Goal: Information Seeking & Learning: Learn about a topic

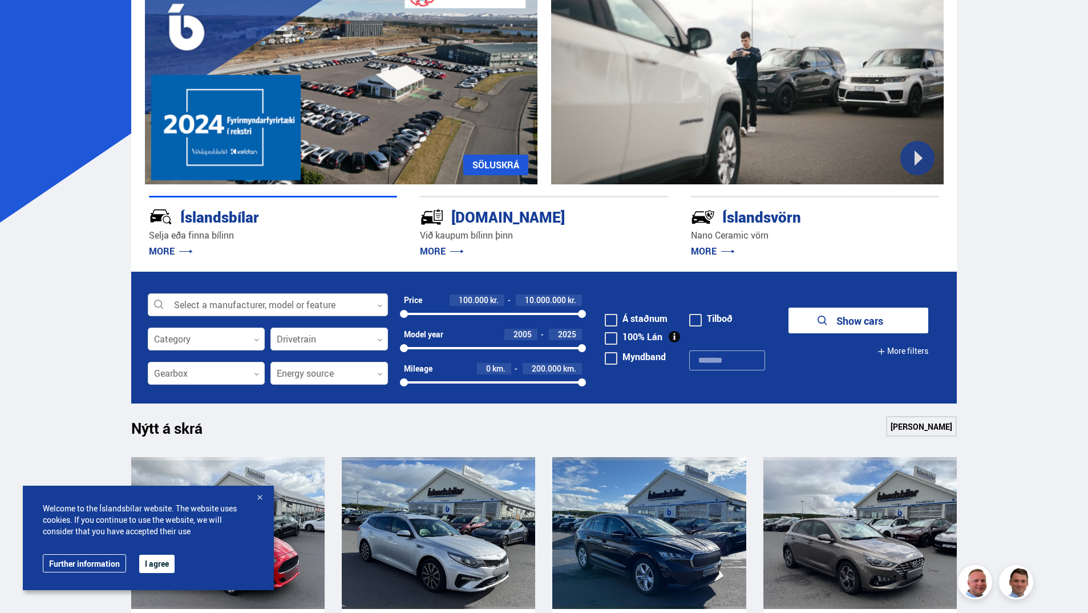
click at [233, 304] on div at bounding box center [268, 305] width 240 height 23
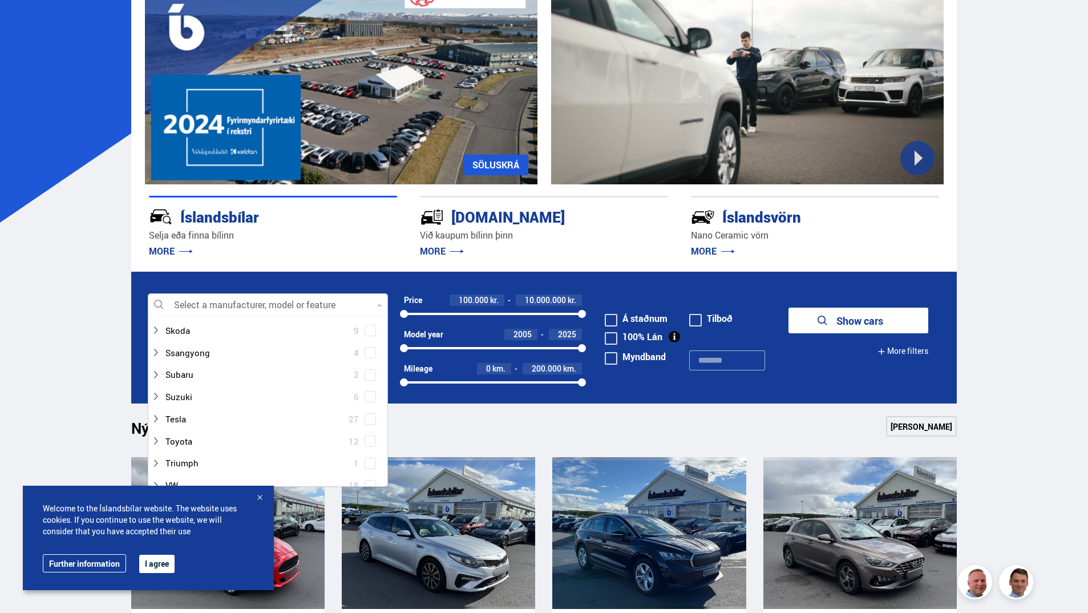
scroll to position [742, 0]
click at [368, 379] on span at bounding box center [370, 379] width 5 height 5
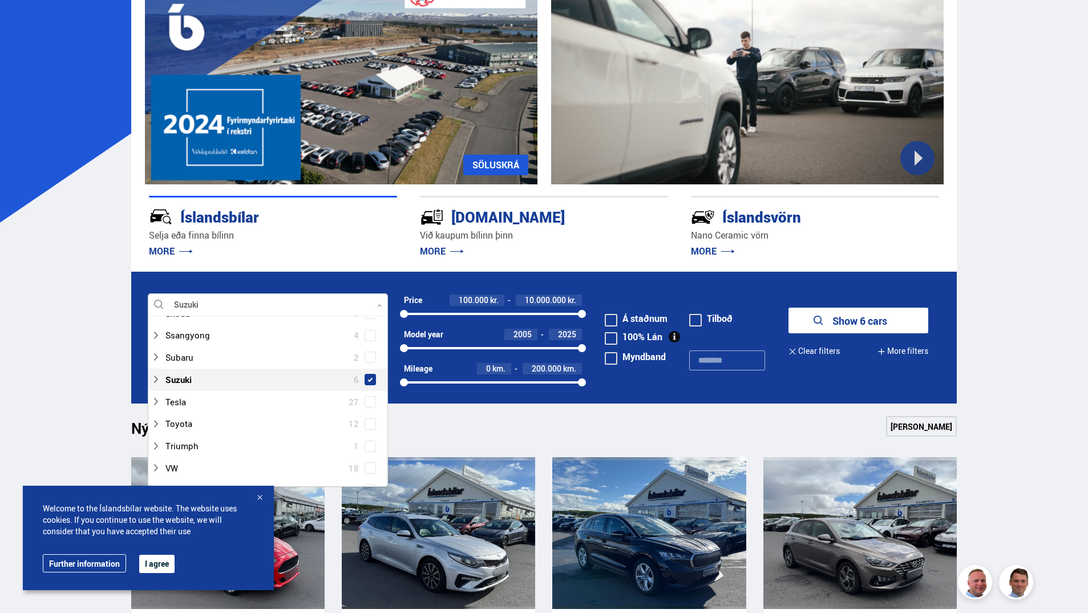
click at [466, 429] on div "Nýtt á skrá Sjá meira" at bounding box center [544, 429] width 826 height 27
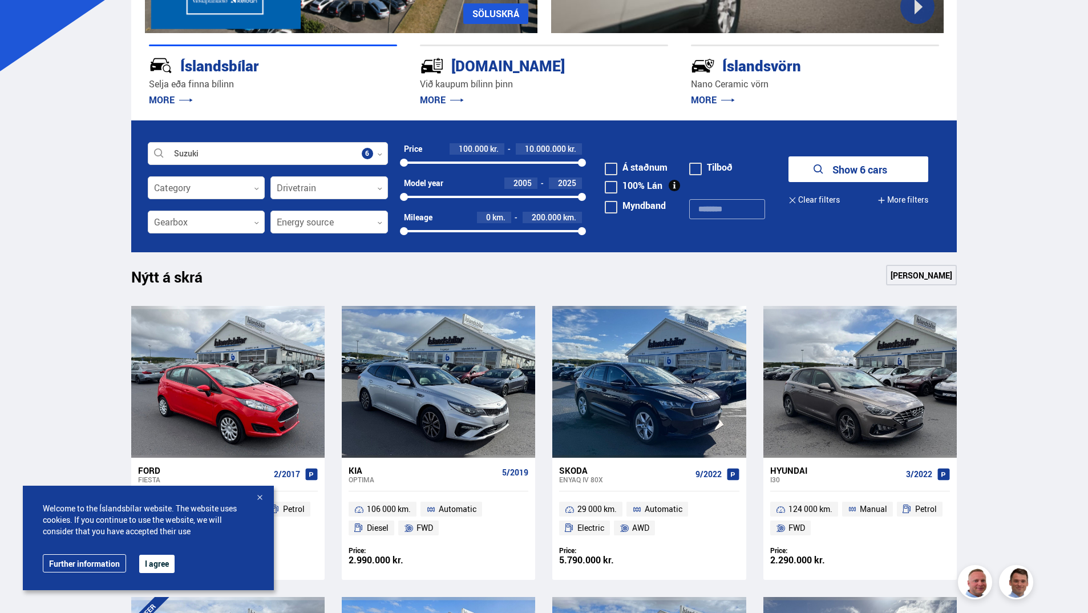
scroll to position [285, 0]
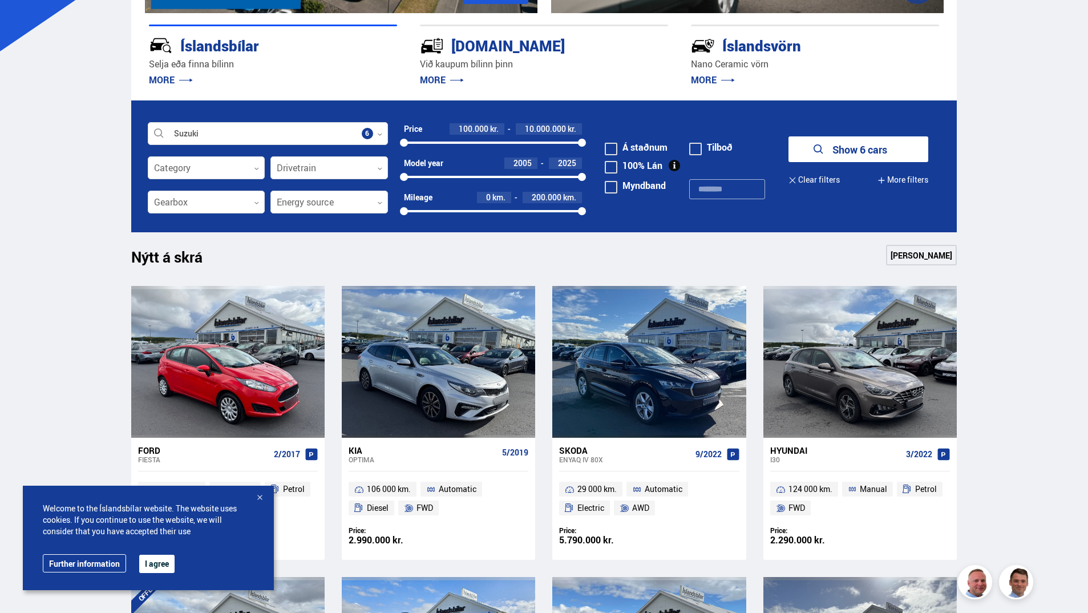
click at [844, 152] on button "Show 6 cars" at bounding box center [858, 149] width 140 height 26
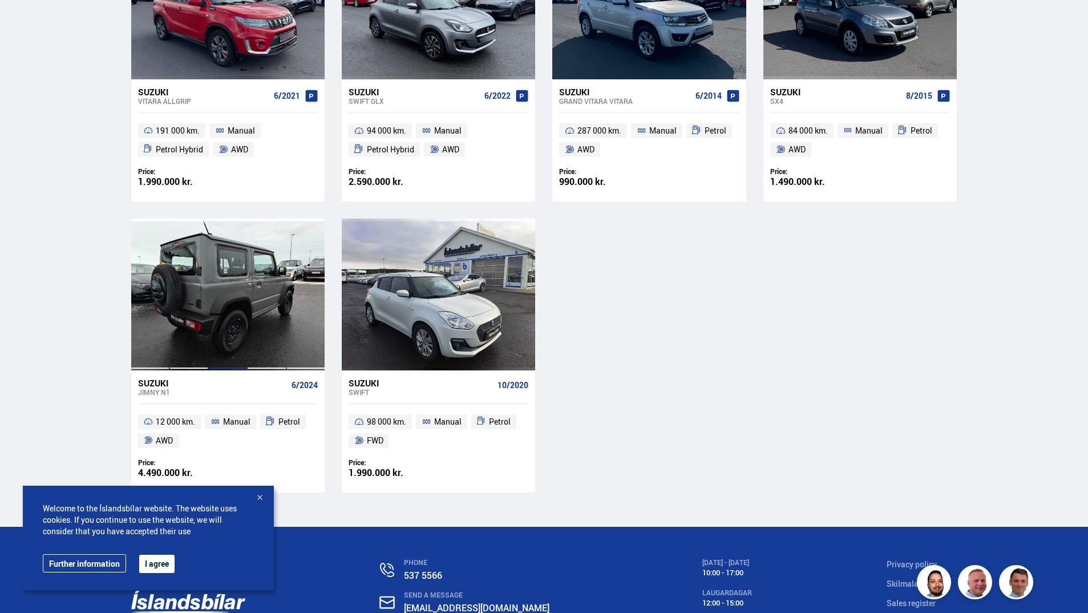
scroll to position [399, 0]
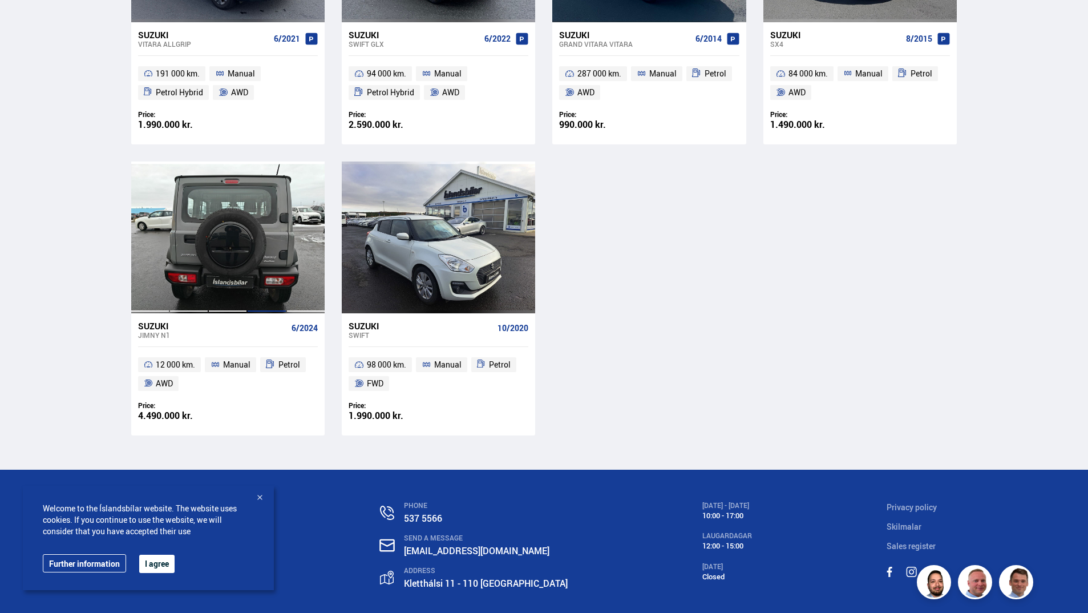
click at [254, 254] on div at bounding box center [266, 237] width 39 height 152
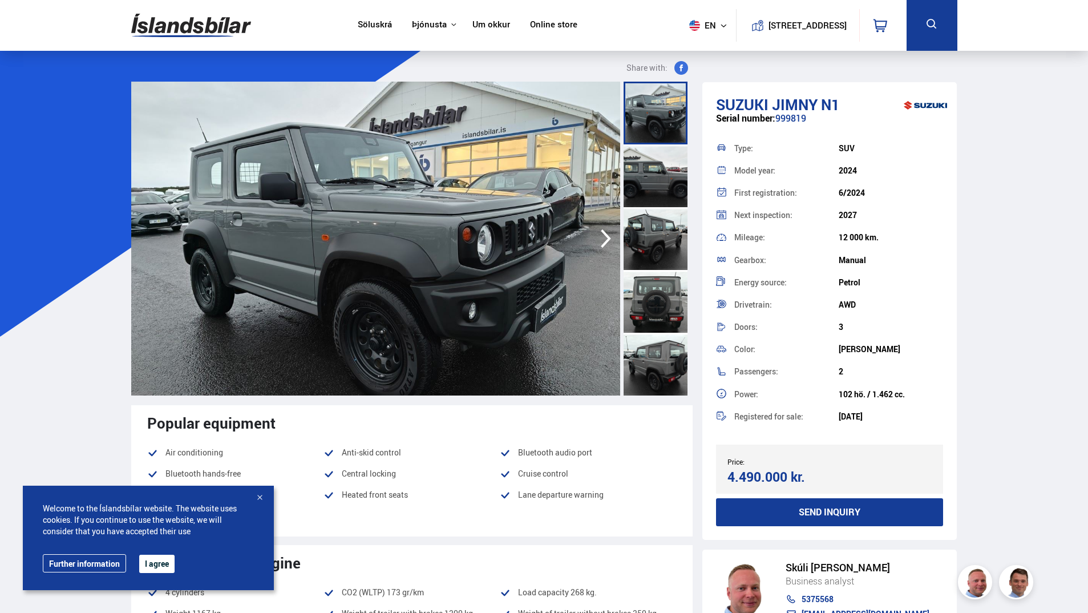
click at [605, 237] on icon "button" at bounding box center [605, 238] width 23 height 27
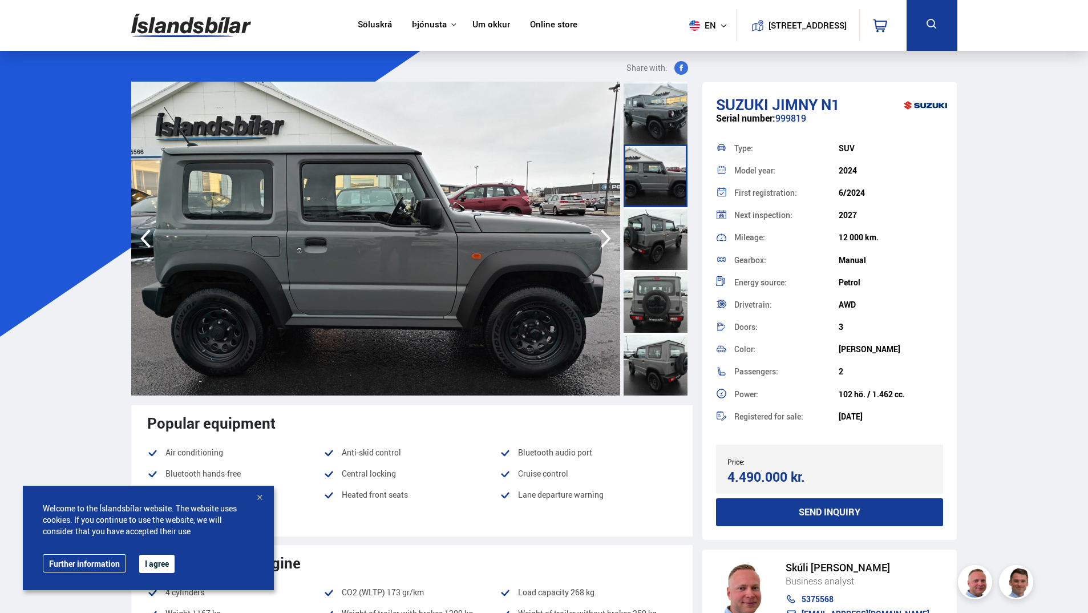
click at [605, 237] on icon "button" at bounding box center [605, 238] width 23 height 27
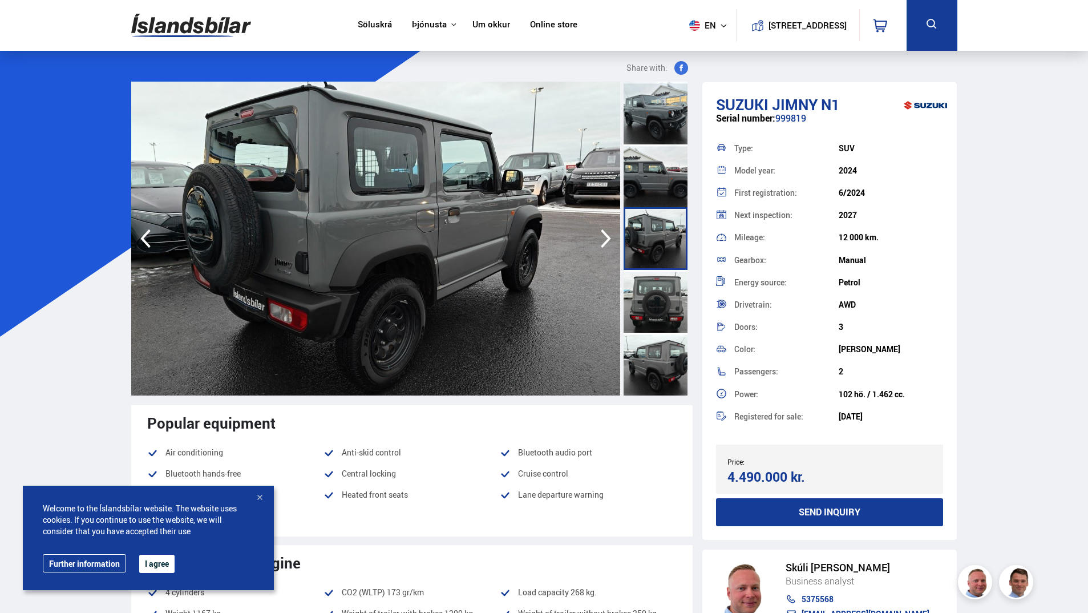
click at [605, 237] on icon "button" at bounding box center [605, 238] width 23 height 27
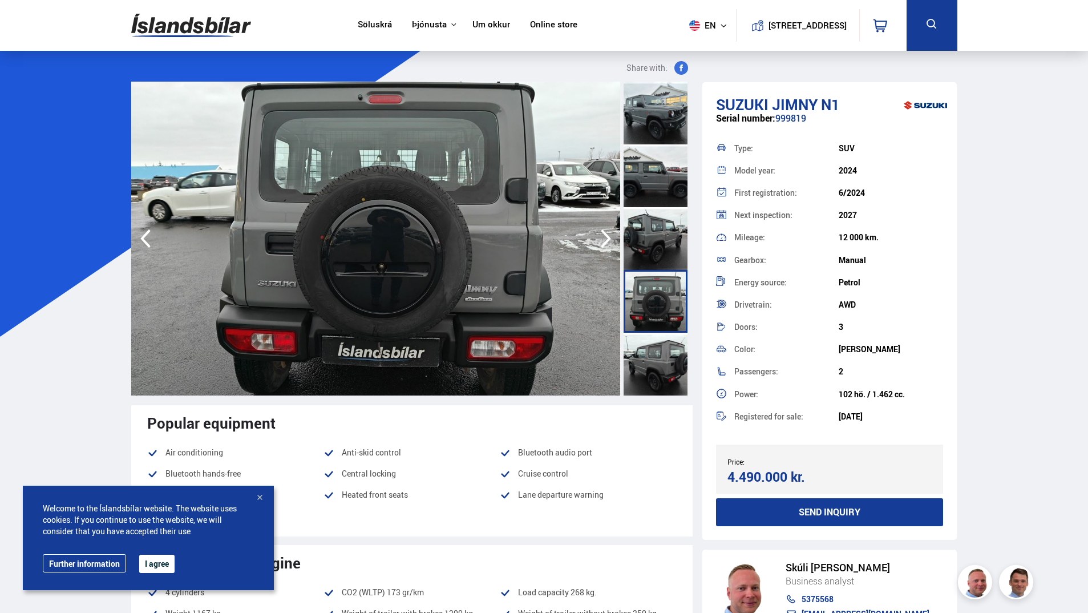
click at [605, 237] on icon "button" at bounding box center [605, 238] width 23 height 27
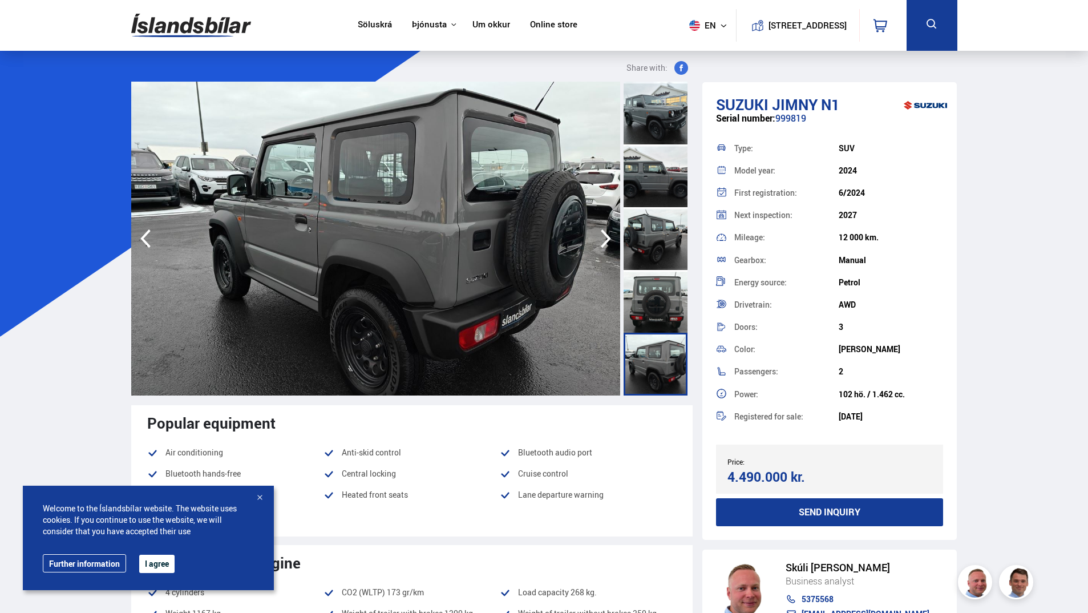
click at [605, 237] on icon "button" at bounding box center [605, 238] width 23 height 27
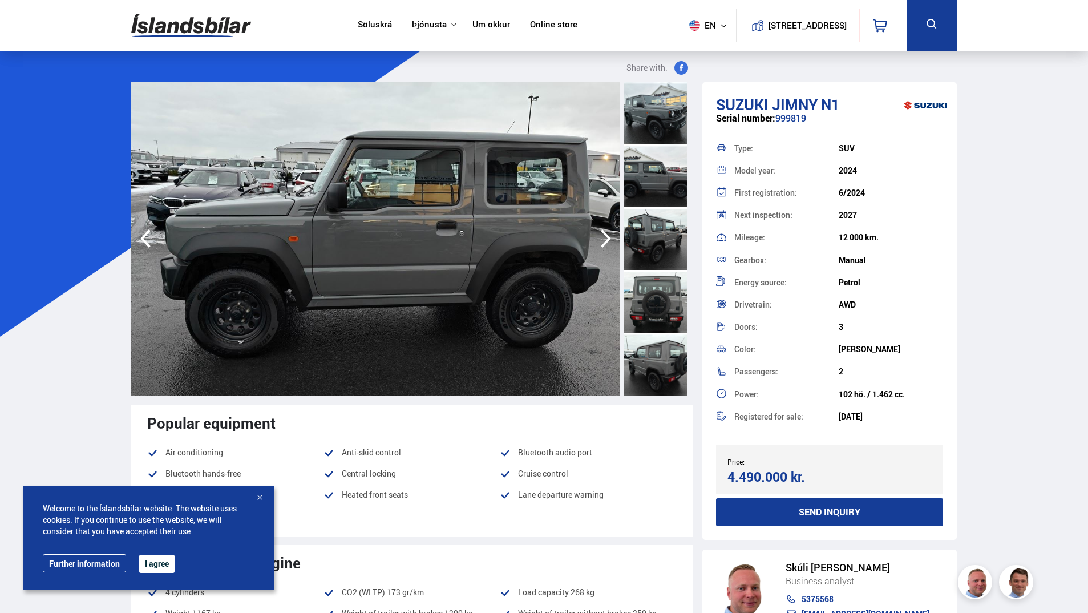
click at [605, 237] on icon "button" at bounding box center [605, 238] width 23 height 27
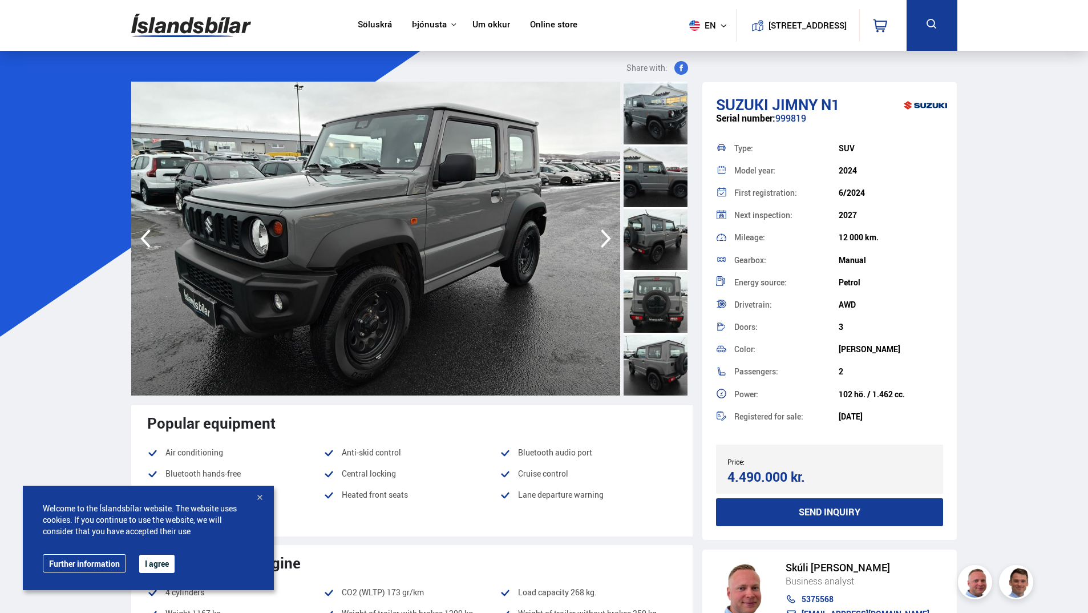
click at [605, 237] on icon "button" at bounding box center [605, 238] width 23 height 27
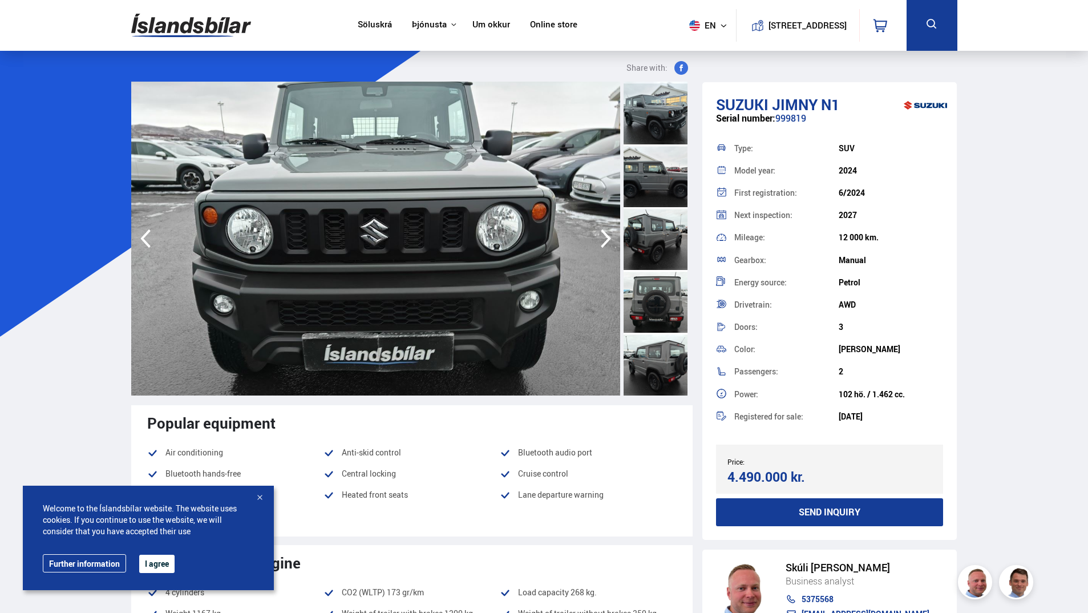
click at [605, 237] on icon "button" at bounding box center [605, 238] width 23 height 27
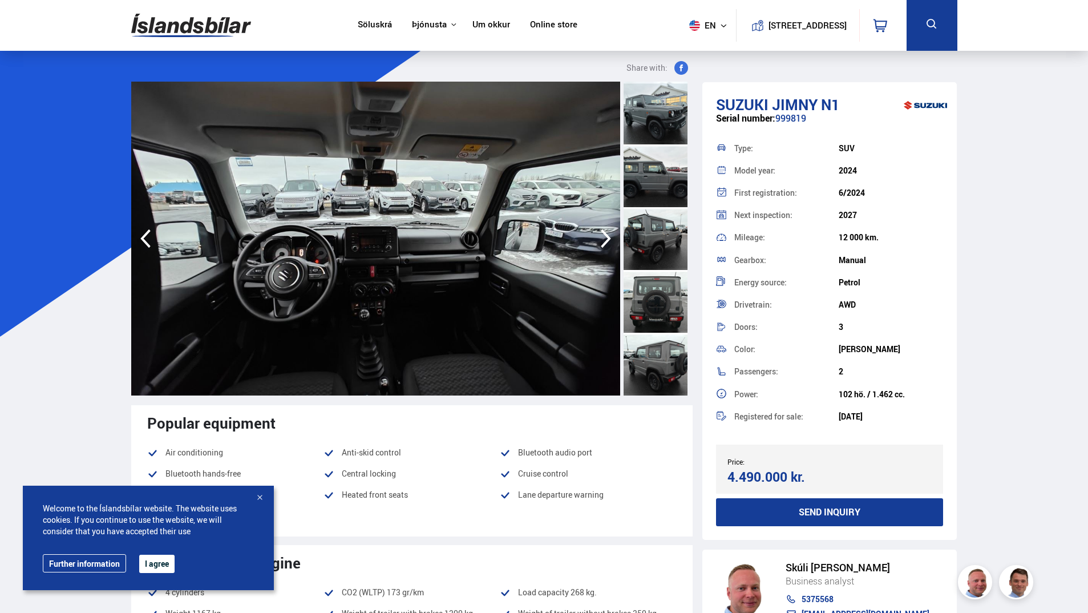
click at [605, 237] on icon "button" at bounding box center [605, 238] width 23 height 27
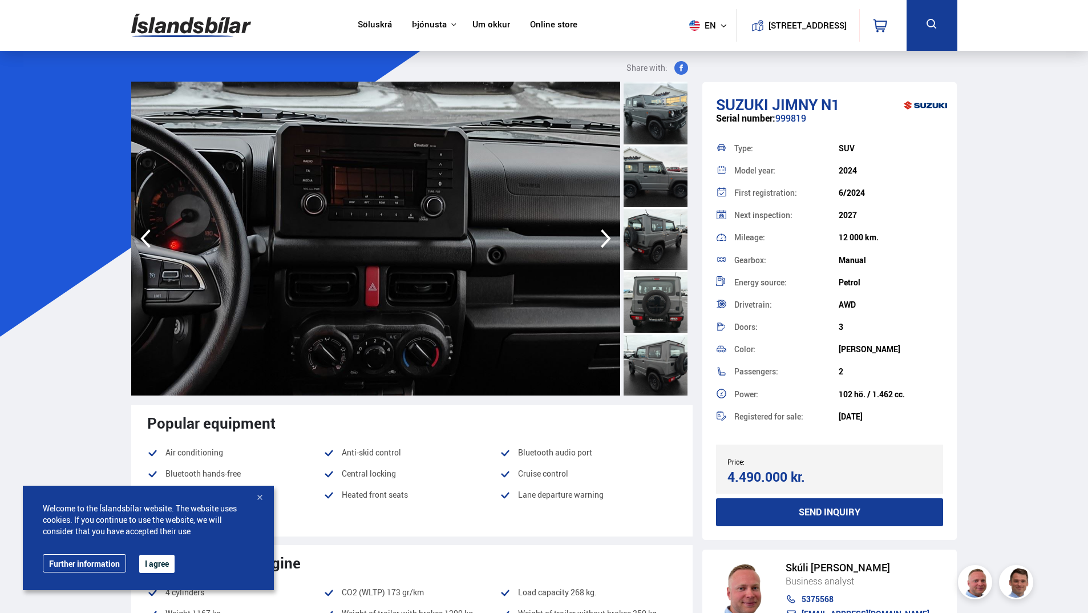
click at [605, 237] on icon "button" at bounding box center [605, 238] width 23 height 27
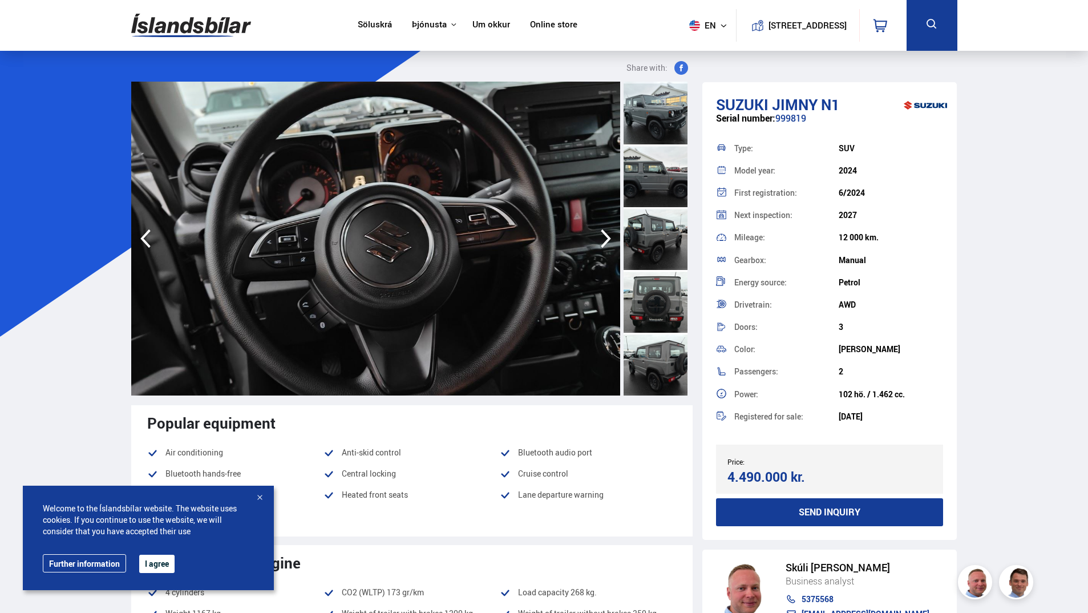
click at [605, 237] on icon "button" at bounding box center [605, 238] width 23 height 27
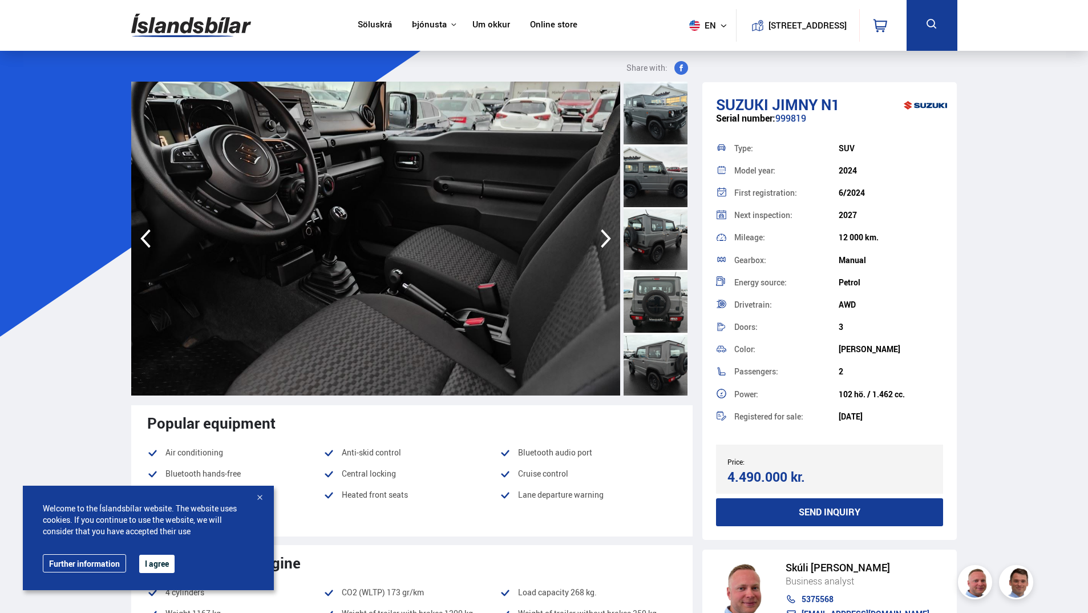
click at [605, 237] on icon "button" at bounding box center [605, 238] width 23 height 27
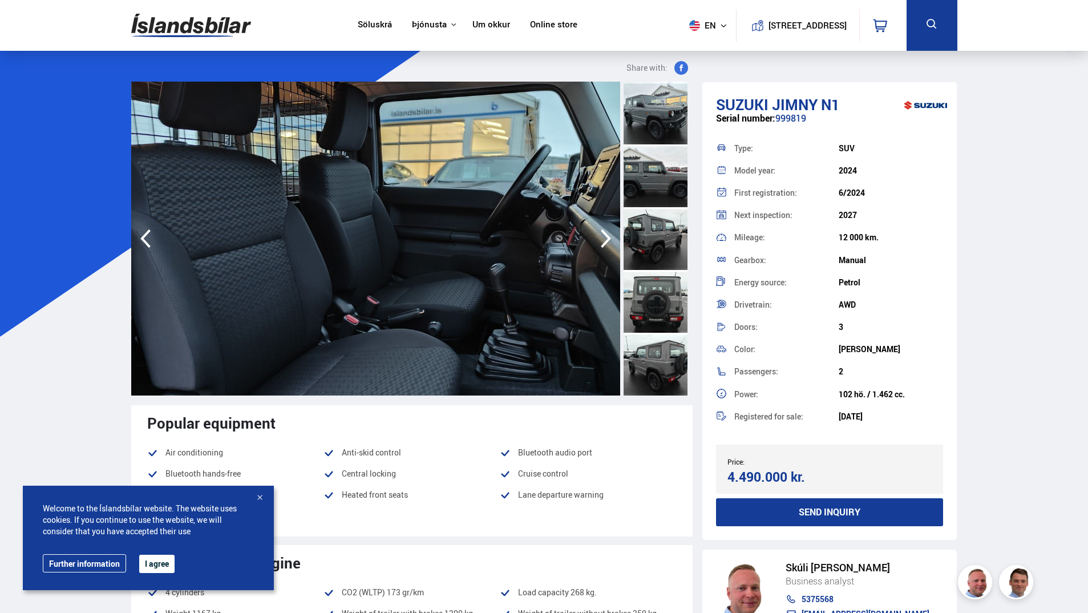
click at [605, 237] on icon "button" at bounding box center [605, 238] width 23 height 27
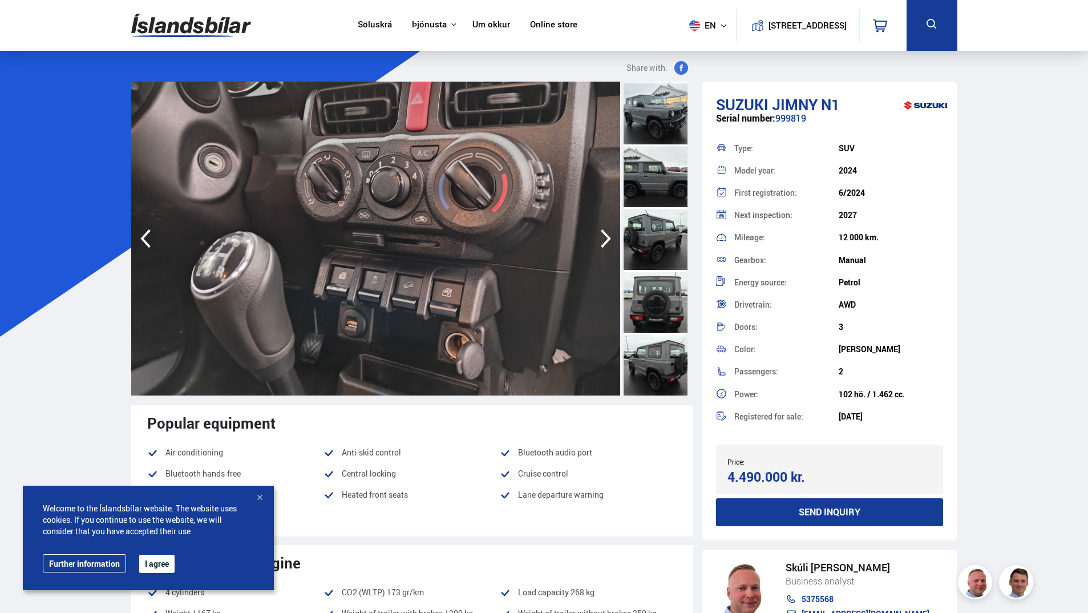
click at [605, 237] on icon "button" at bounding box center [605, 238] width 23 height 27
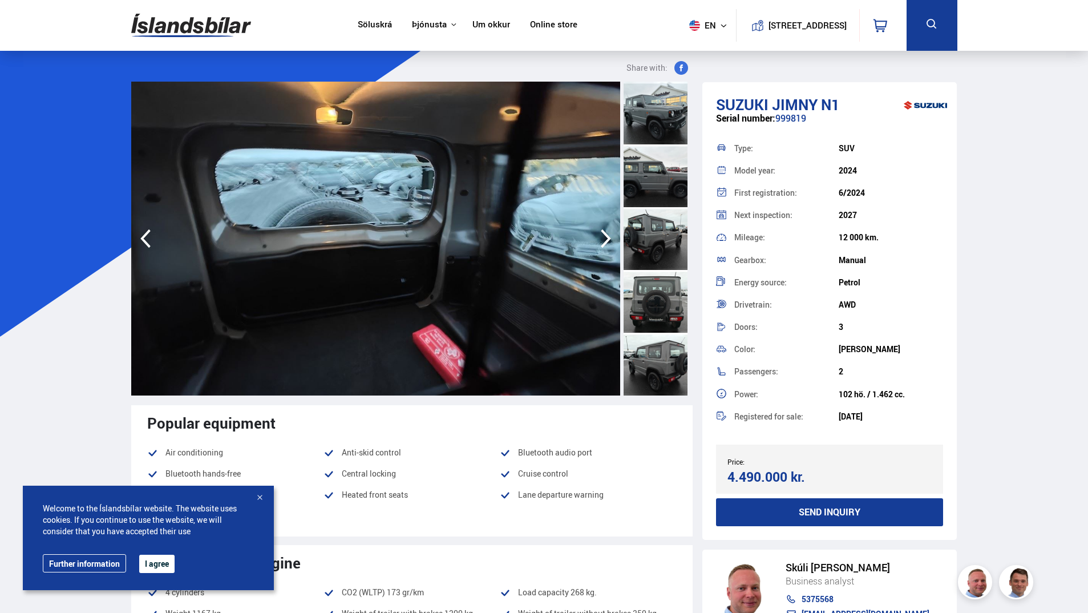
click at [605, 237] on icon "button" at bounding box center [605, 238] width 23 height 27
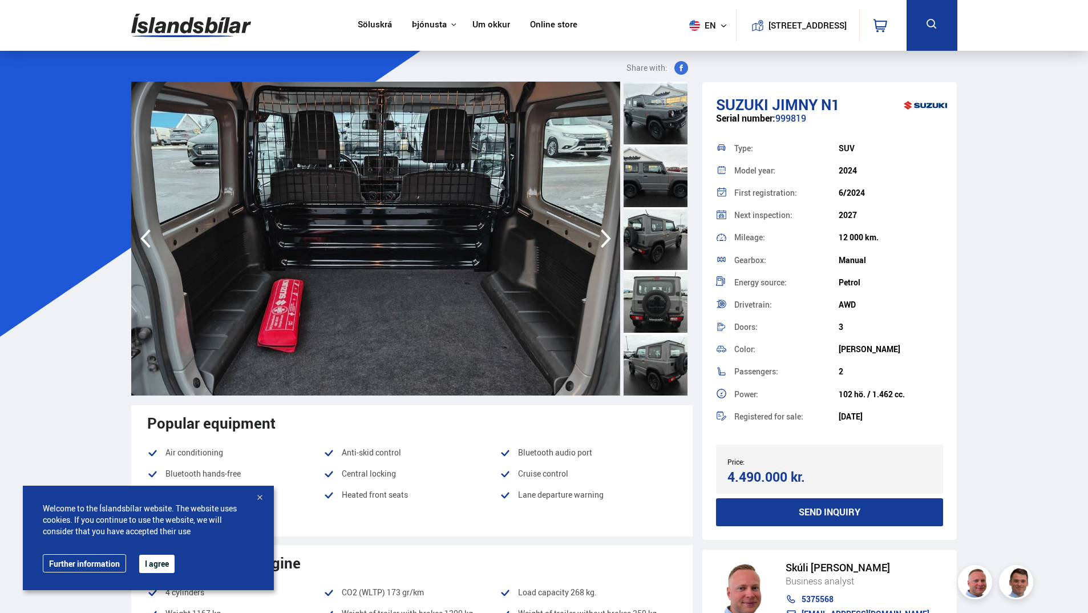
click at [605, 237] on icon "button" at bounding box center [605, 238] width 23 height 27
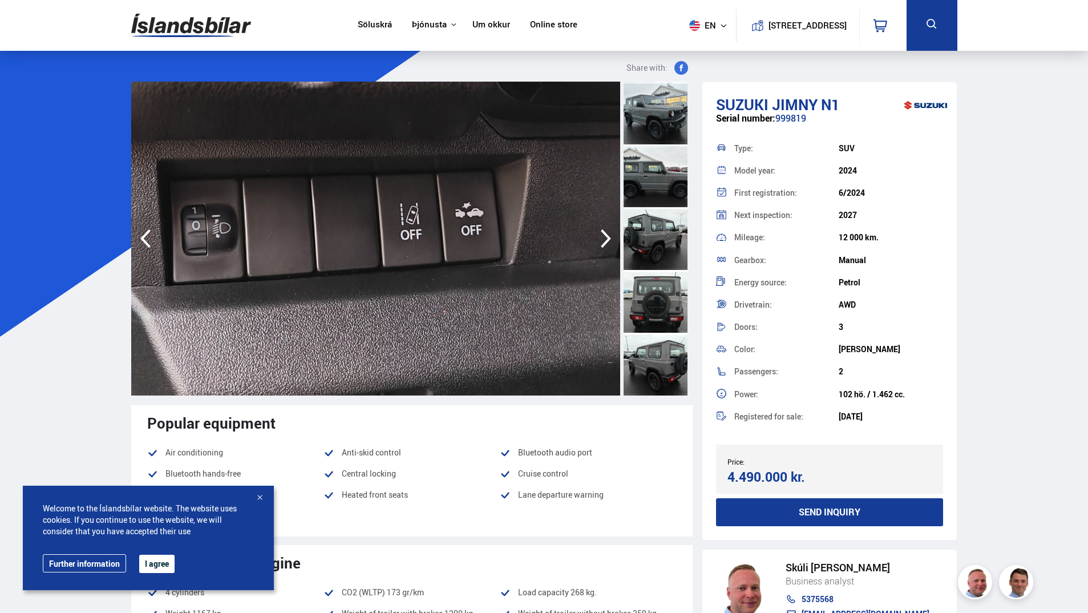
click at [605, 237] on icon "button" at bounding box center [605, 238] width 23 height 27
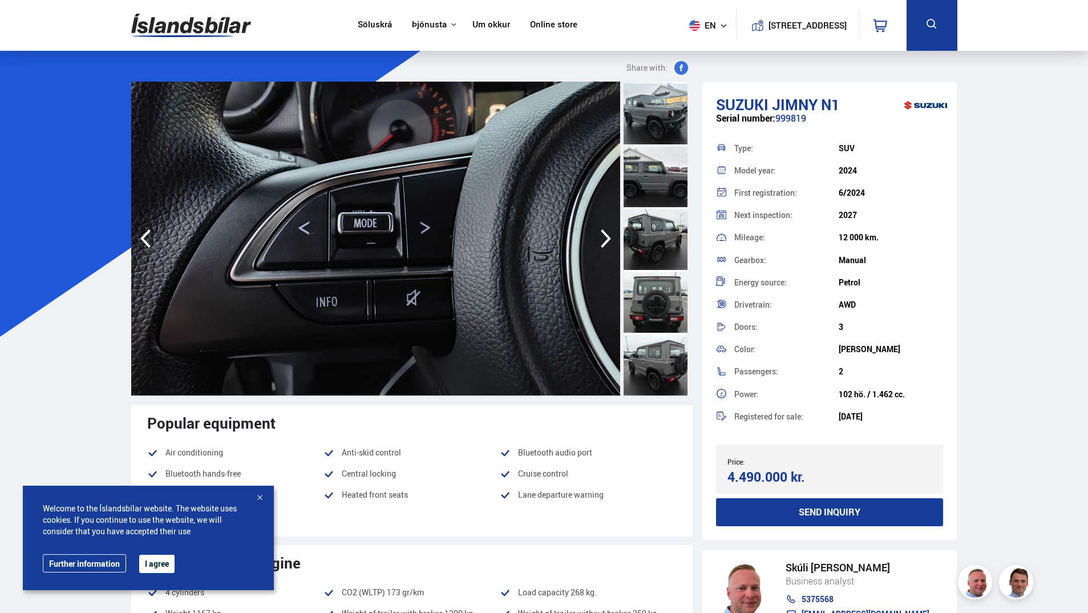
click at [605, 237] on icon "button" at bounding box center [605, 238] width 23 height 27
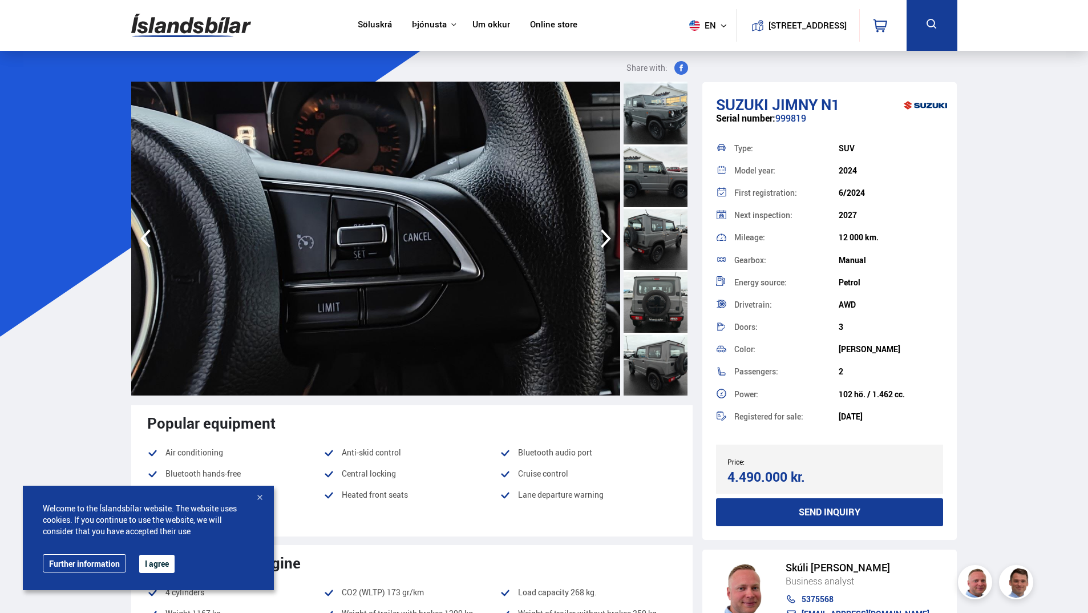
click at [605, 237] on icon "button" at bounding box center [605, 238] width 23 height 27
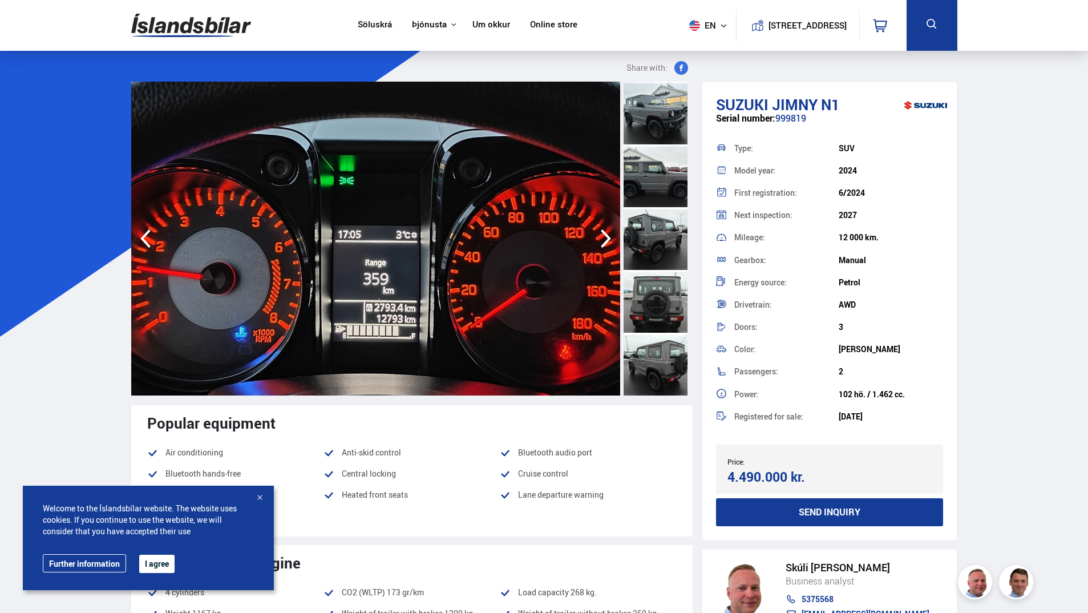
click at [605, 237] on icon "button" at bounding box center [605, 238] width 23 height 27
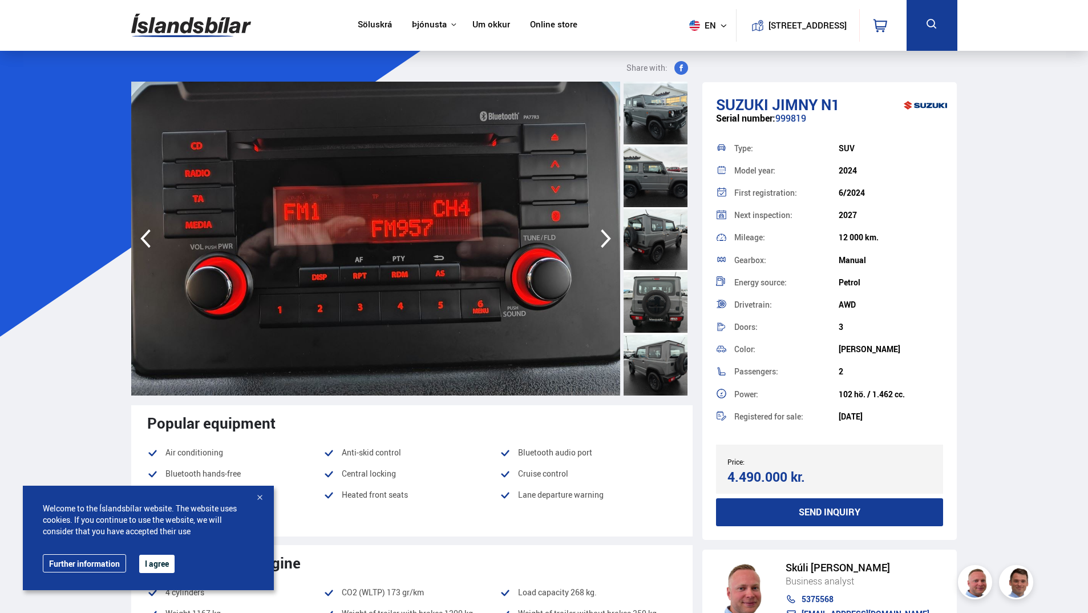
click at [605, 237] on icon "button" at bounding box center [605, 238] width 23 height 27
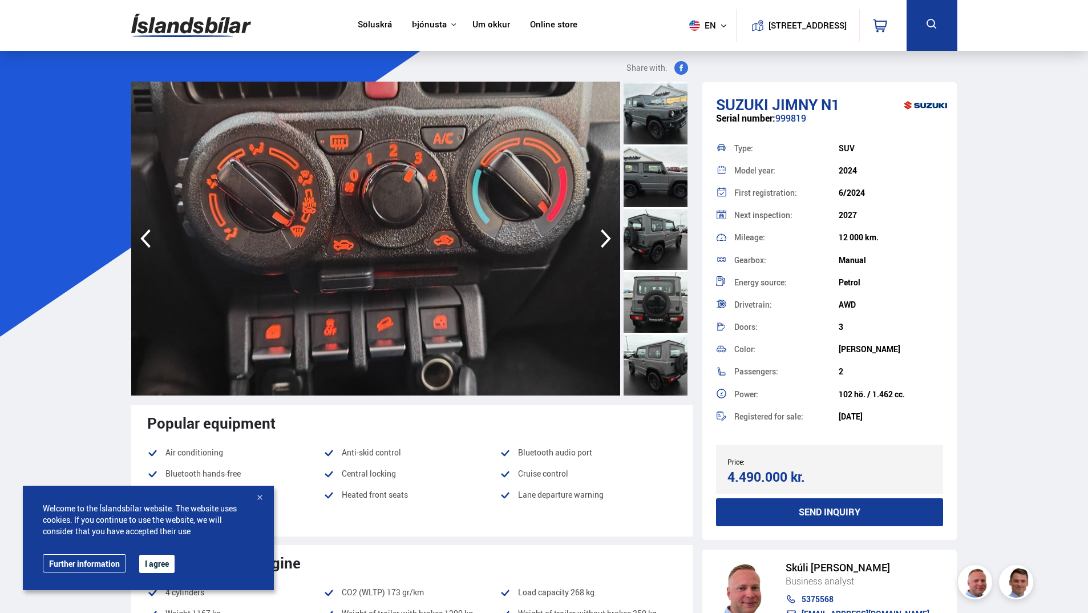
click at [605, 237] on icon "button" at bounding box center [605, 238] width 23 height 27
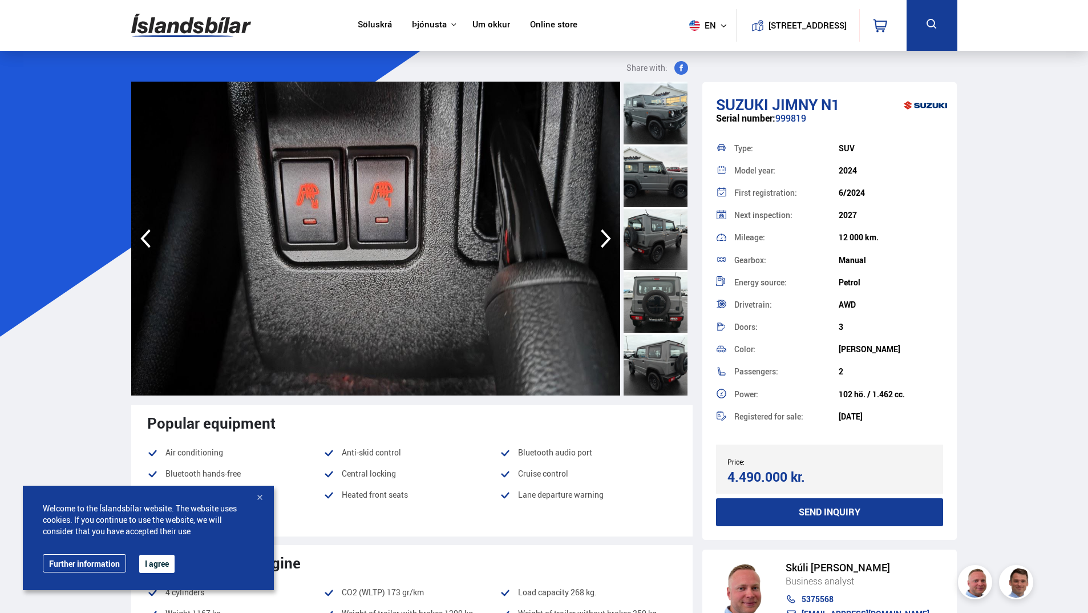
click at [605, 237] on icon "button" at bounding box center [605, 238] width 23 height 27
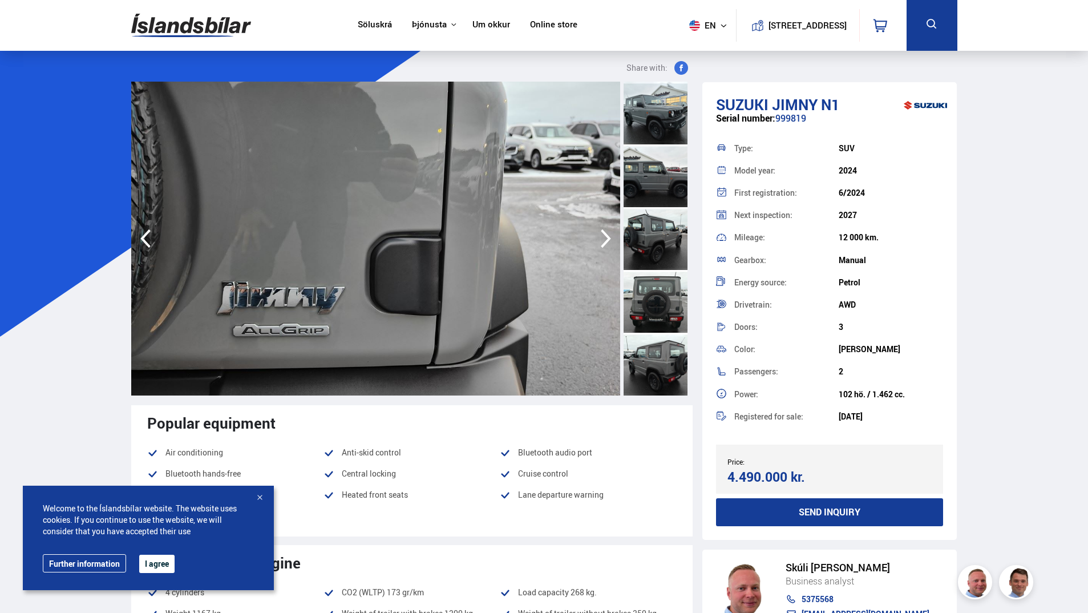
click at [605, 237] on icon "button" at bounding box center [605, 238] width 23 height 27
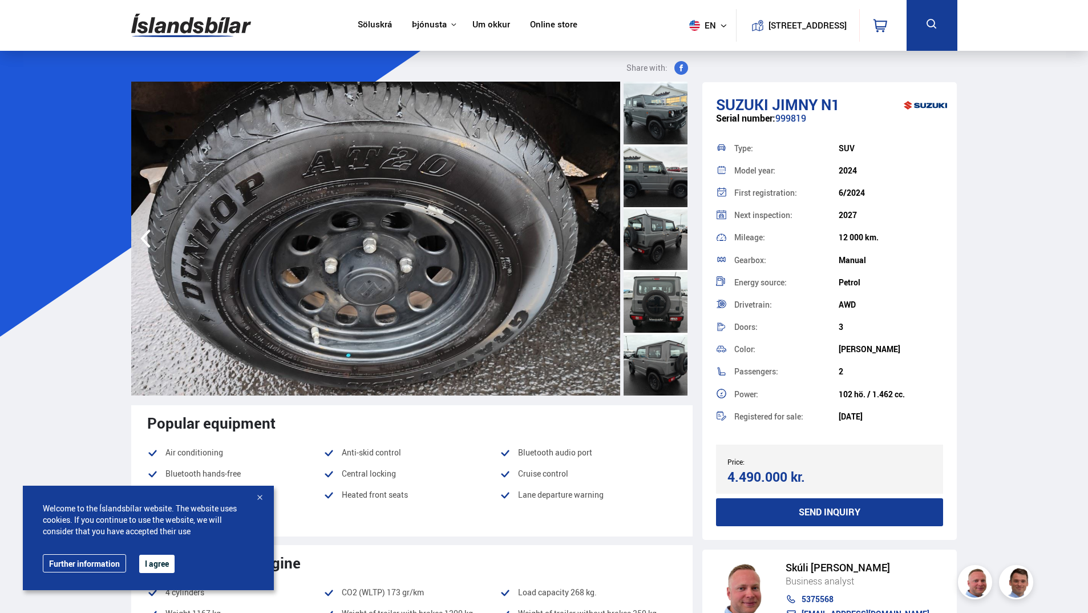
click at [605, 237] on img at bounding box center [375, 239] width 489 height 314
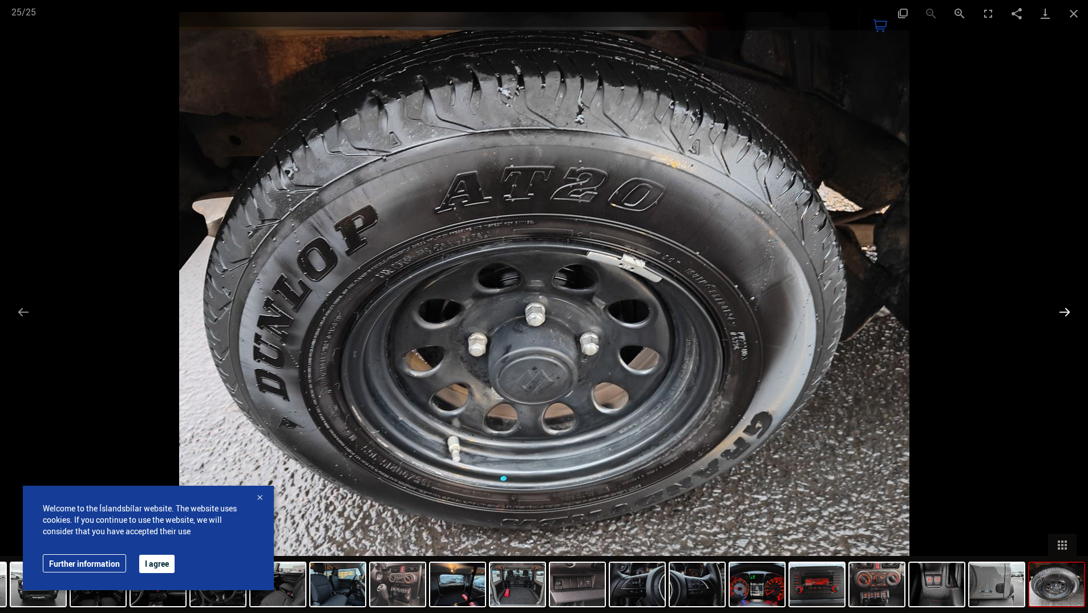
click at [1067, 315] on button "Next slide" at bounding box center [1065, 312] width 24 height 22
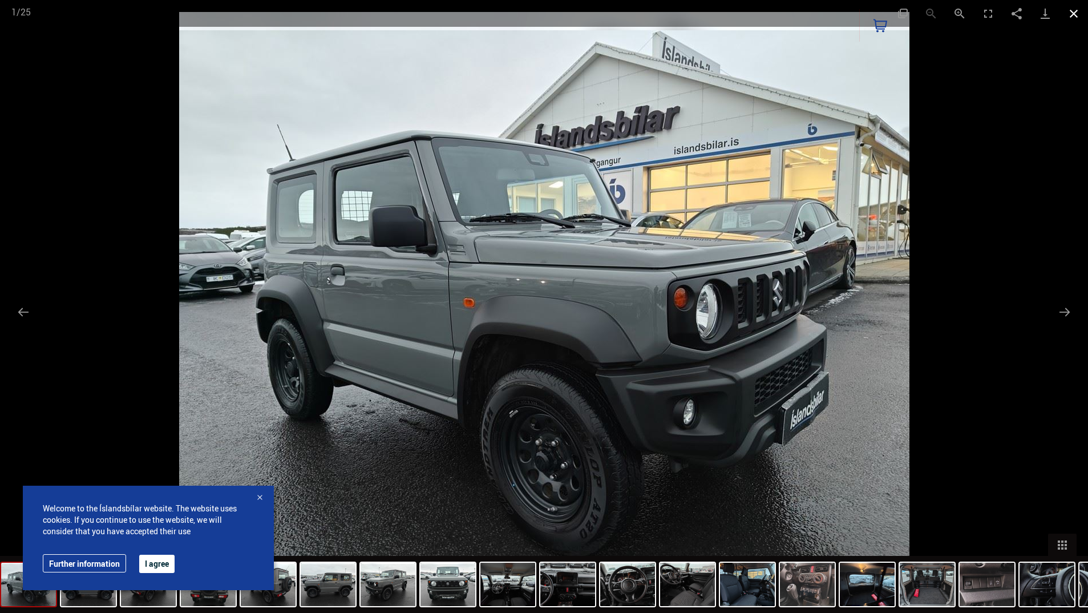
click at [1073, 17] on button "Close gallery" at bounding box center [1073, 13] width 29 height 27
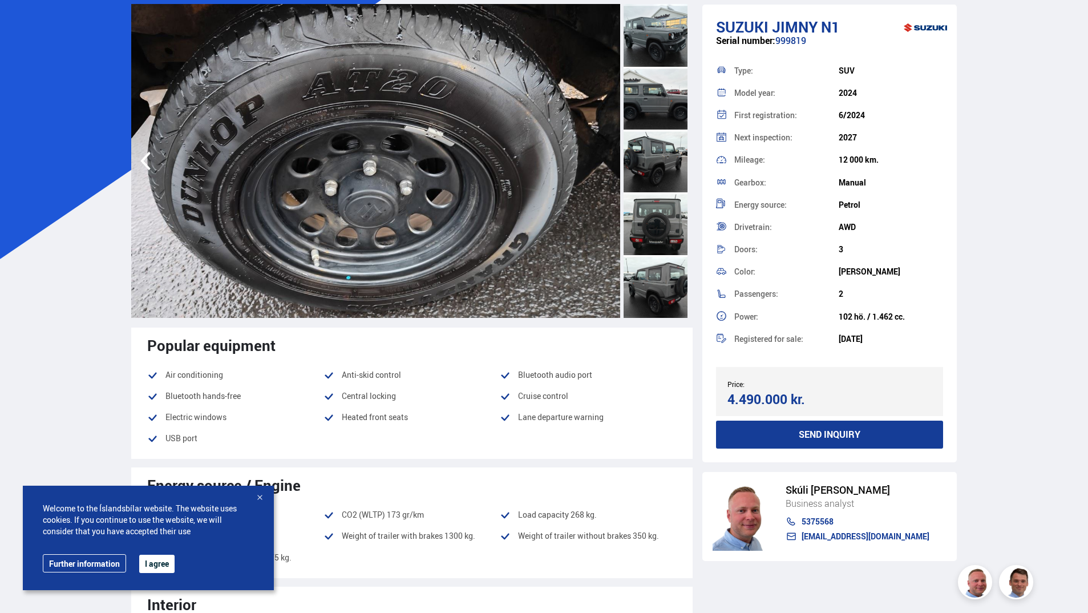
scroll to position [57, 0]
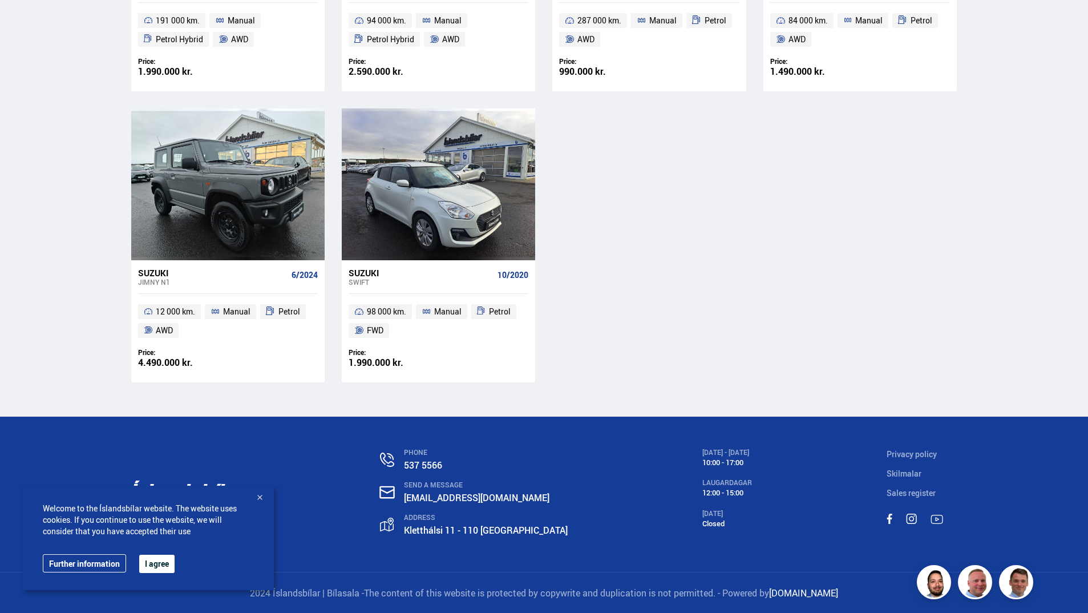
scroll to position [454, 0]
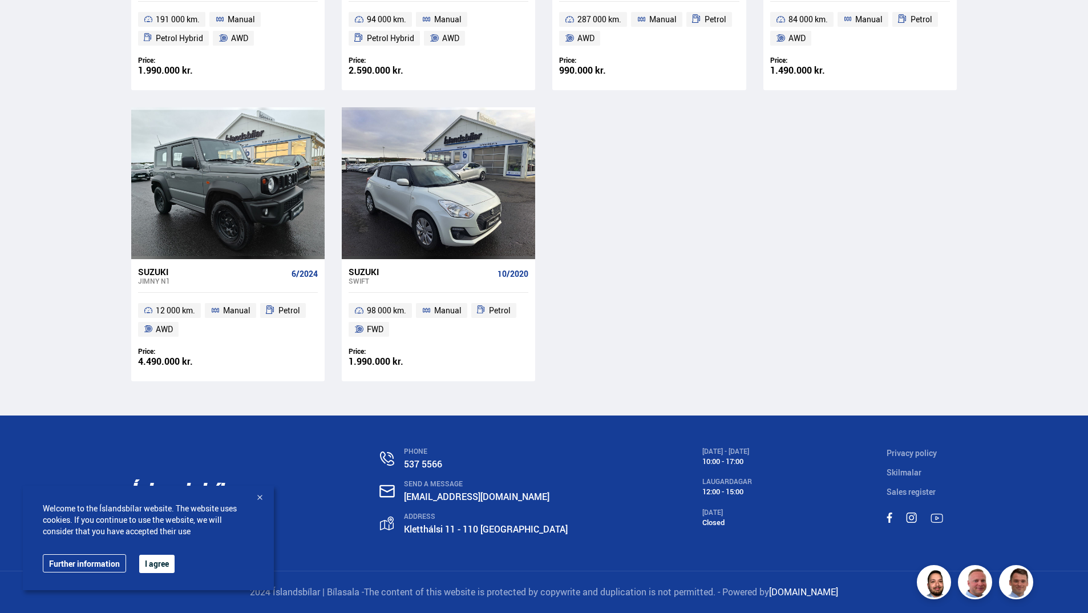
click at [160, 361] on div "4.490.000 kr." at bounding box center [183, 362] width 90 height 10
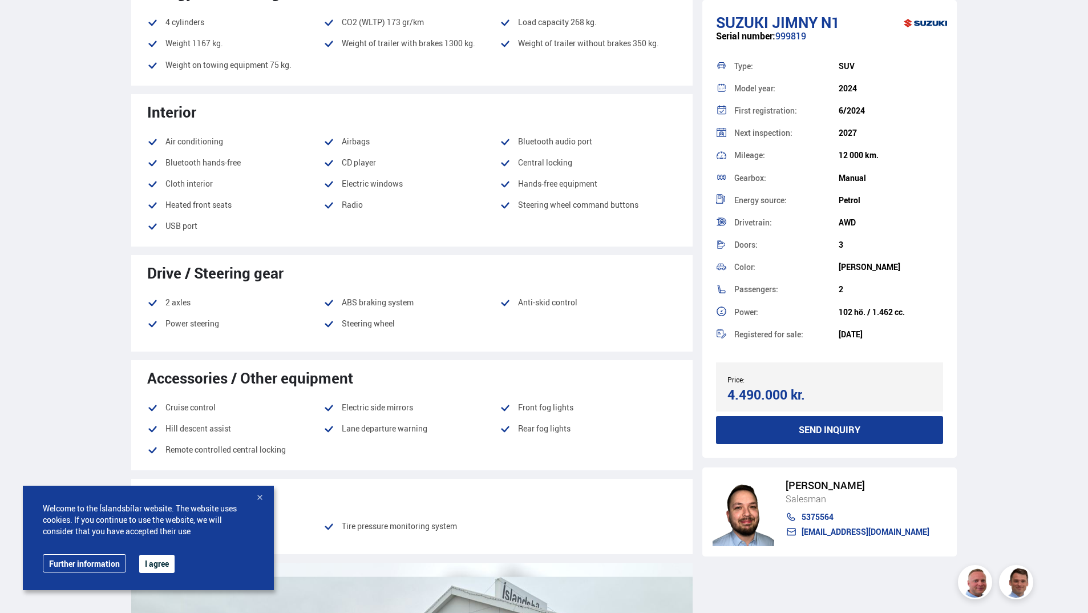
scroll to position [570, 0]
drag, startPoint x: 787, startPoint y: 396, endPoint x: 717, endPoint y: 389, distance: 70.6
click at [717, 389] on div "Price: 4.490.000 kr. Target price/Exchange price 4.490.000 kr." at bounding box center [830, 386] width 228 height 49
copy div "4.490.000"
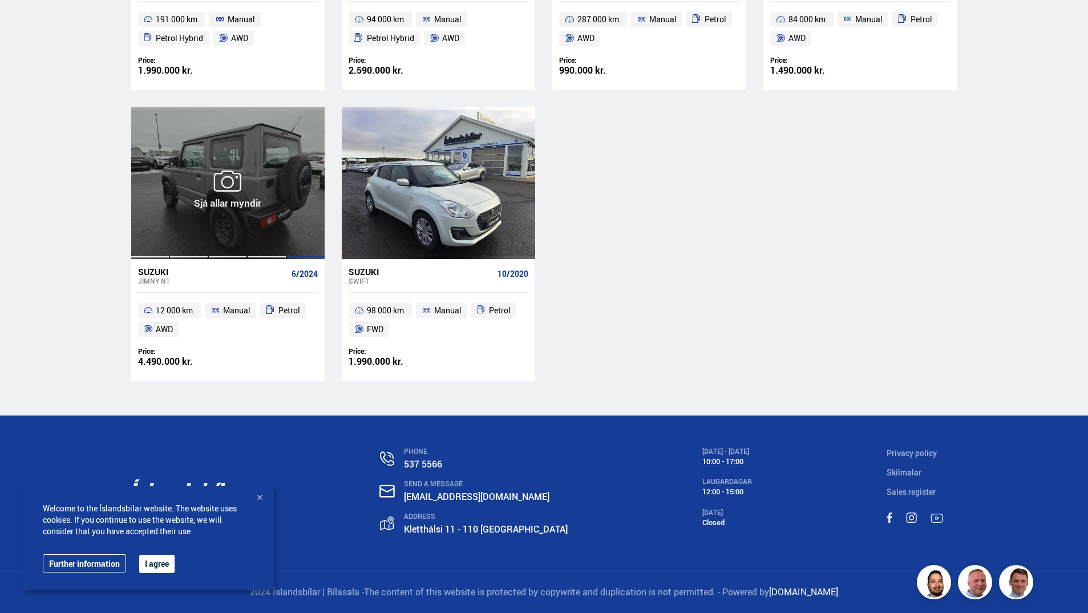
scroll to position [163, 0]
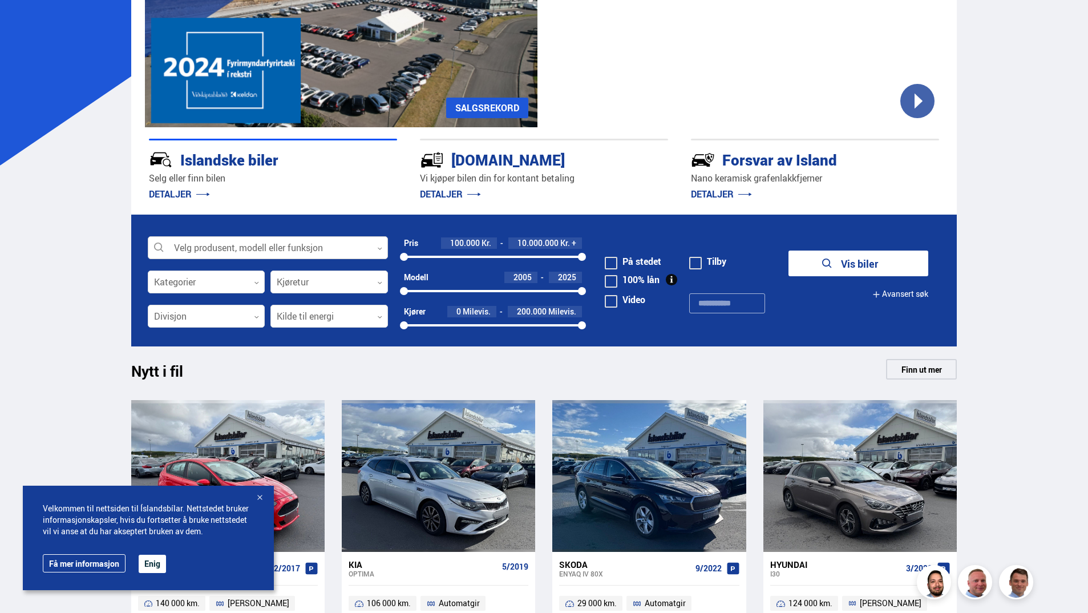
click at [242, 244] on div at bounding box center [268, 248] width 240 height 23
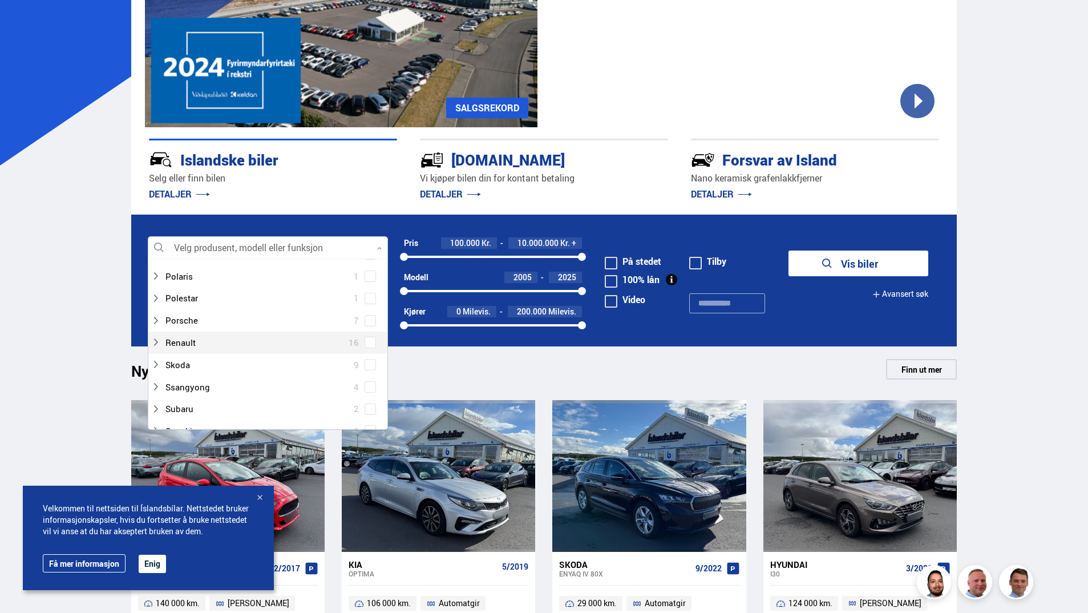
scroll to position [685, 0]
click at [175, 381] on div at bounding box center [256, 379] width 211 height 17
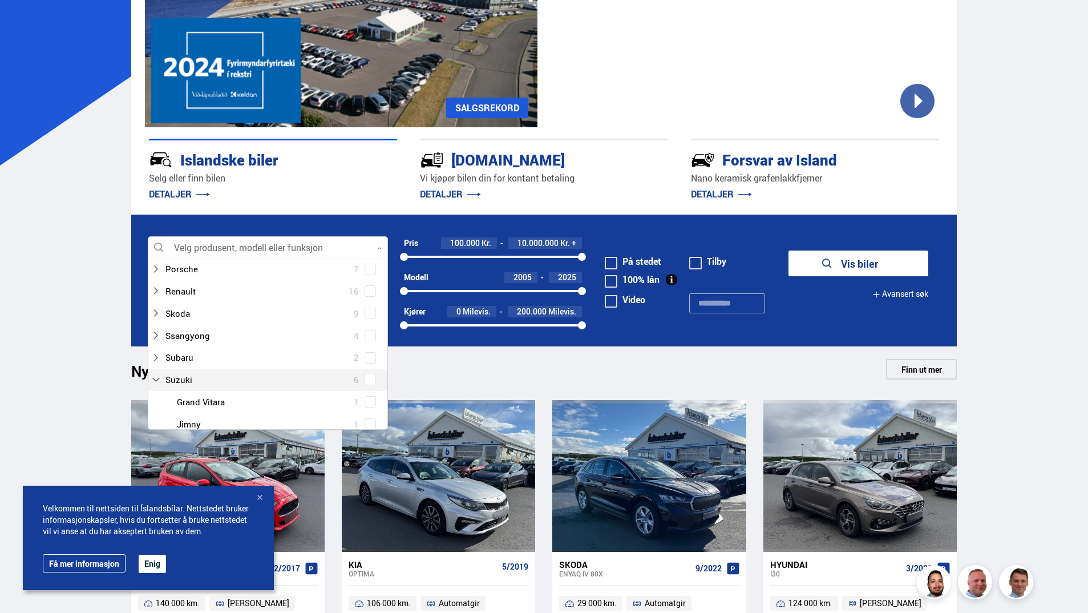
click at [368, 379] on span at bounding box center [370, 379] width 5 height 5
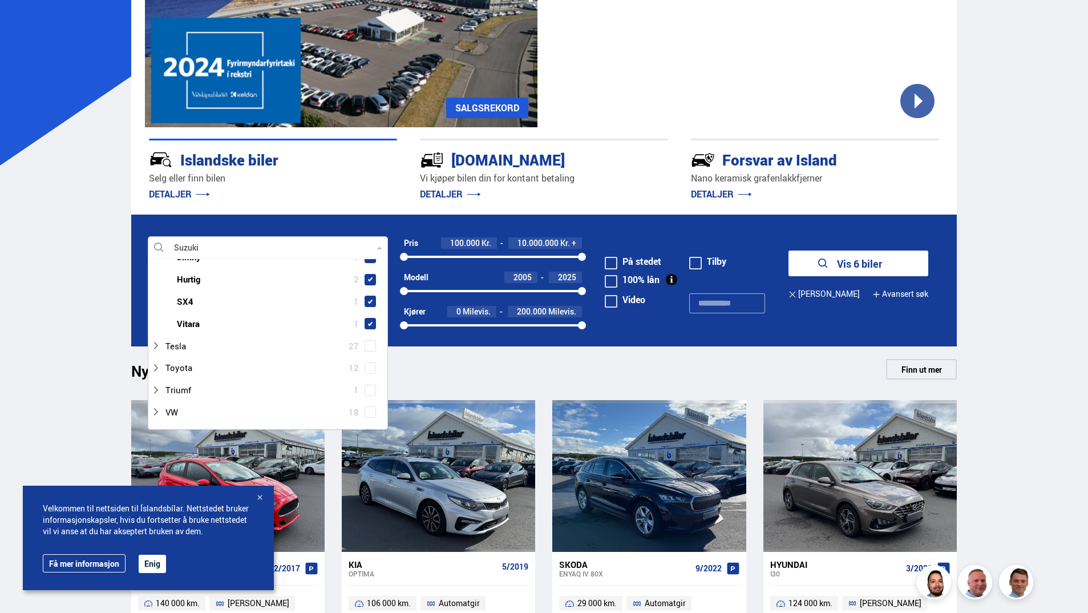
scroll to position [878, 0]
